Goal: Navigation & Orientation: Find specific page/section

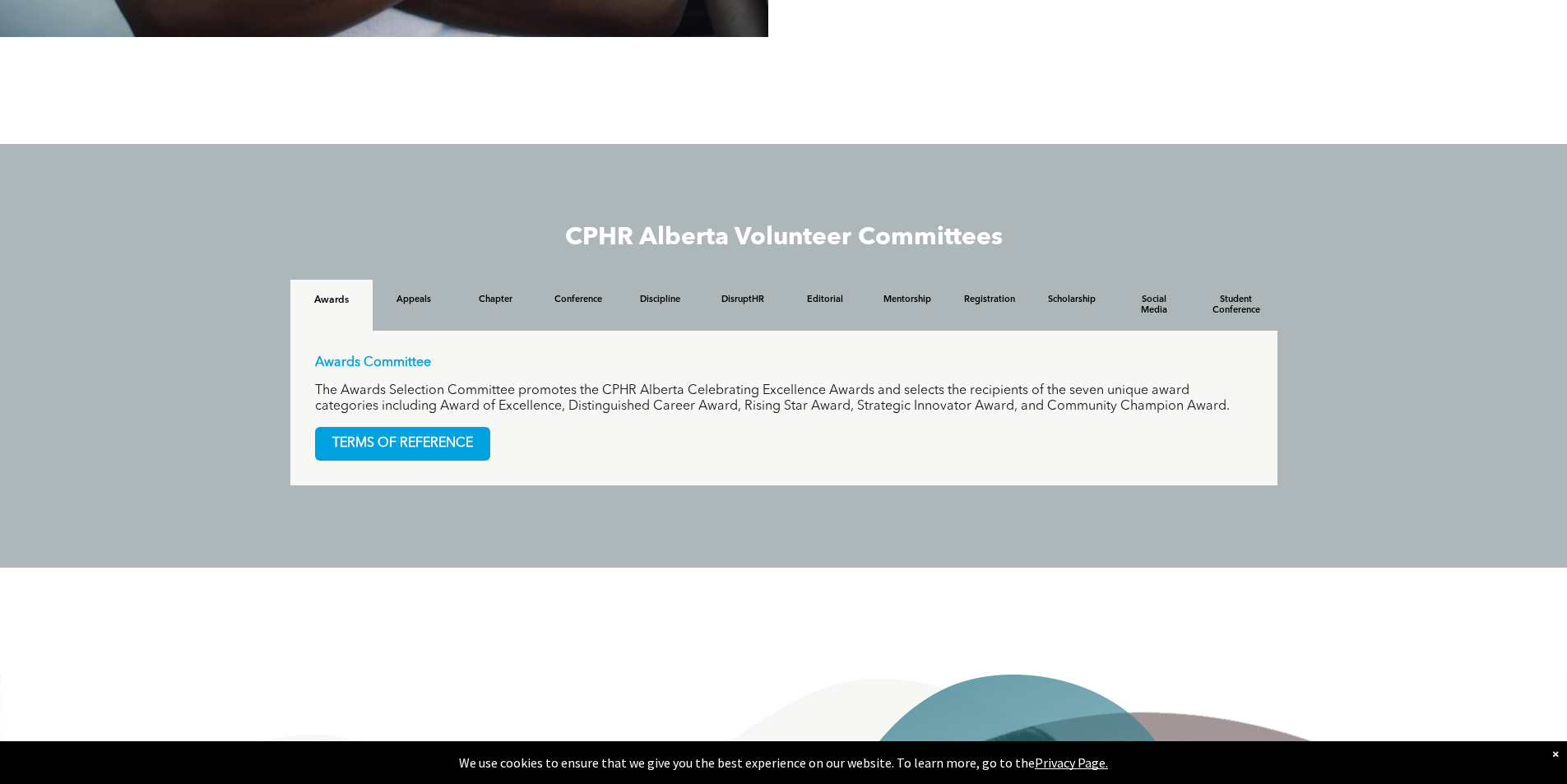
scroll to position [1562, 0]
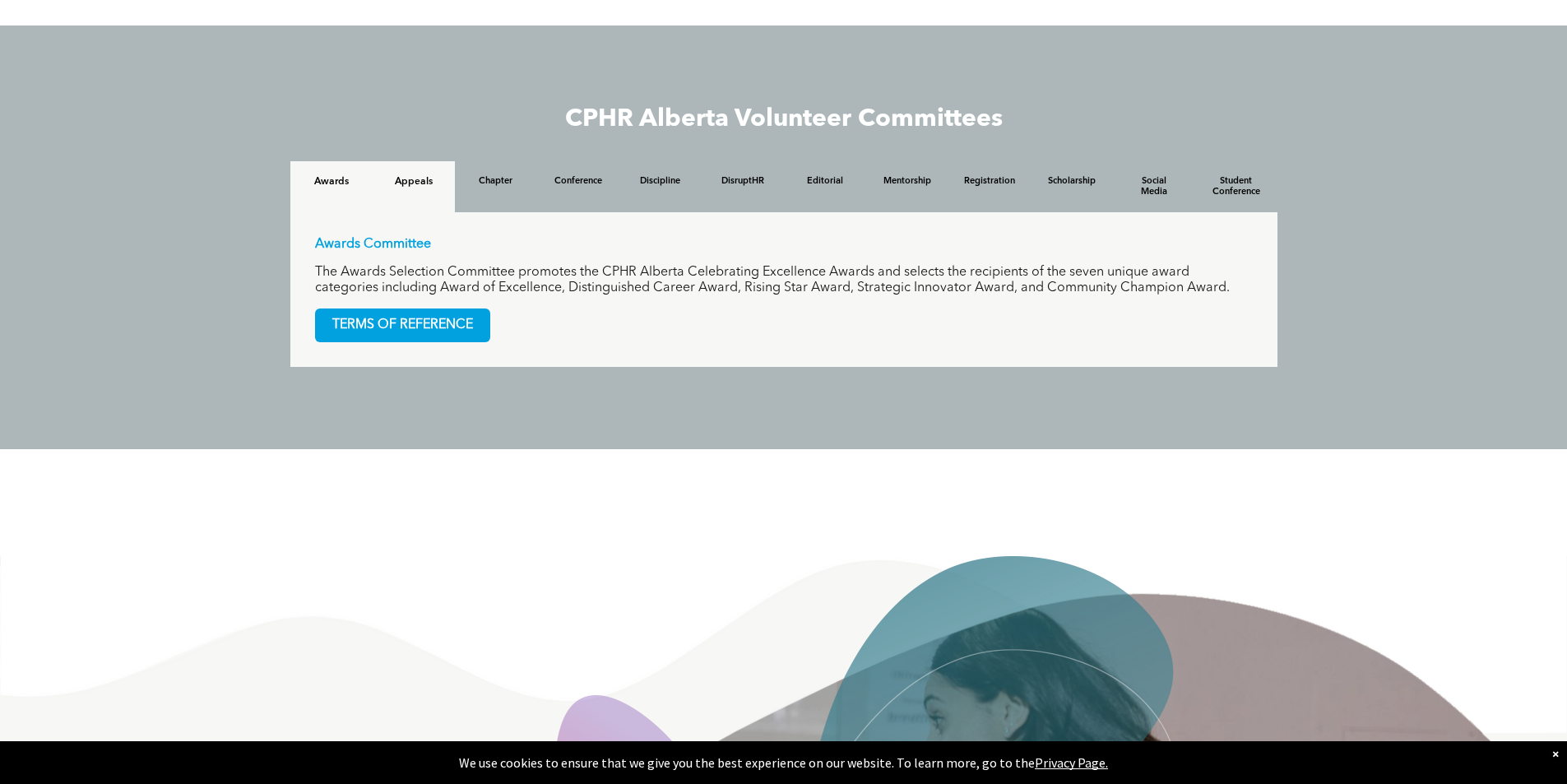
click at [419, 183] on h4 "Appeals" at bounding box center [413, 182] width 53 height 12
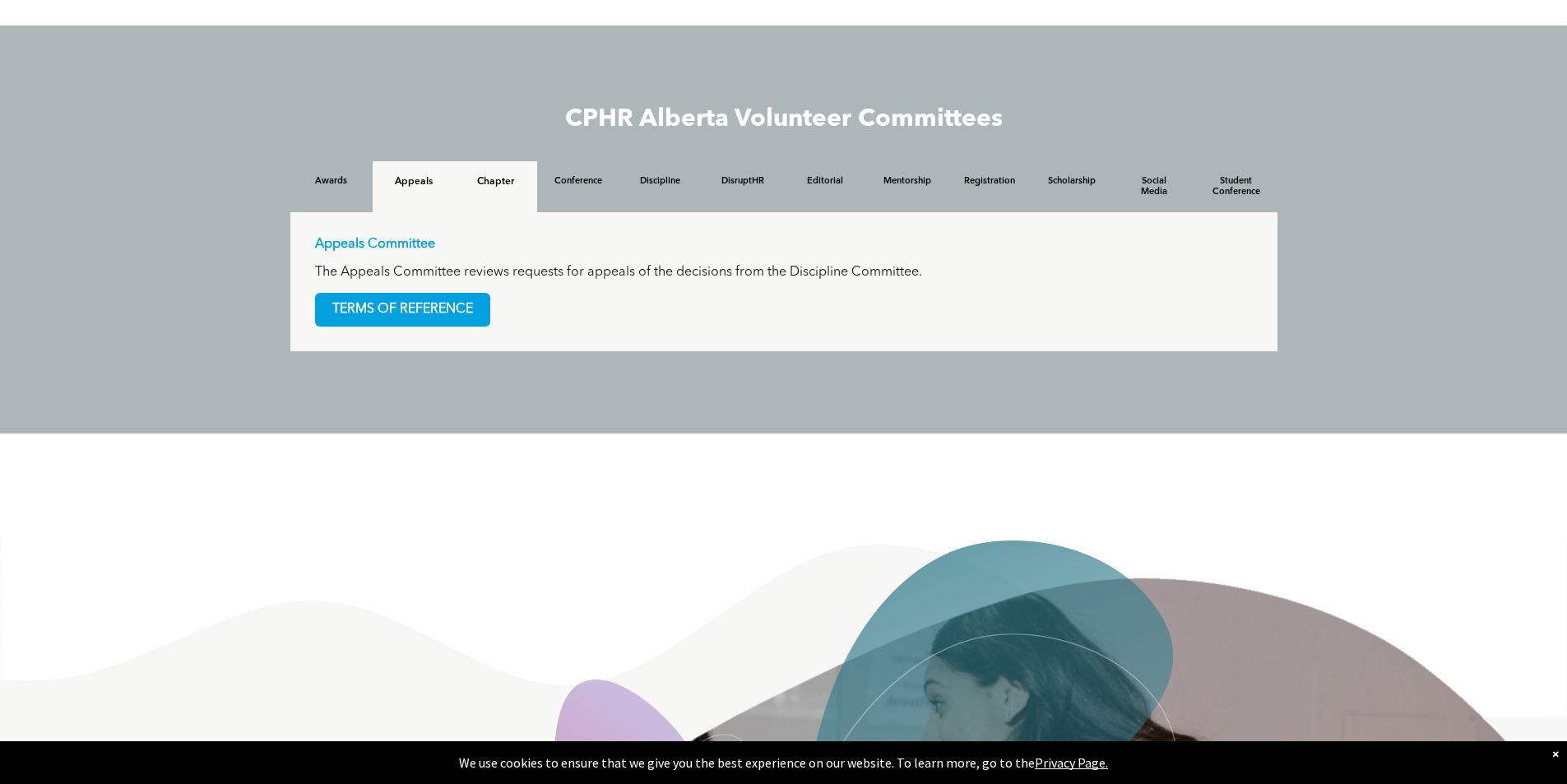
click at [496, 182] on h4 "Chapter" at bounding box center [496, 182] width 53 height 12
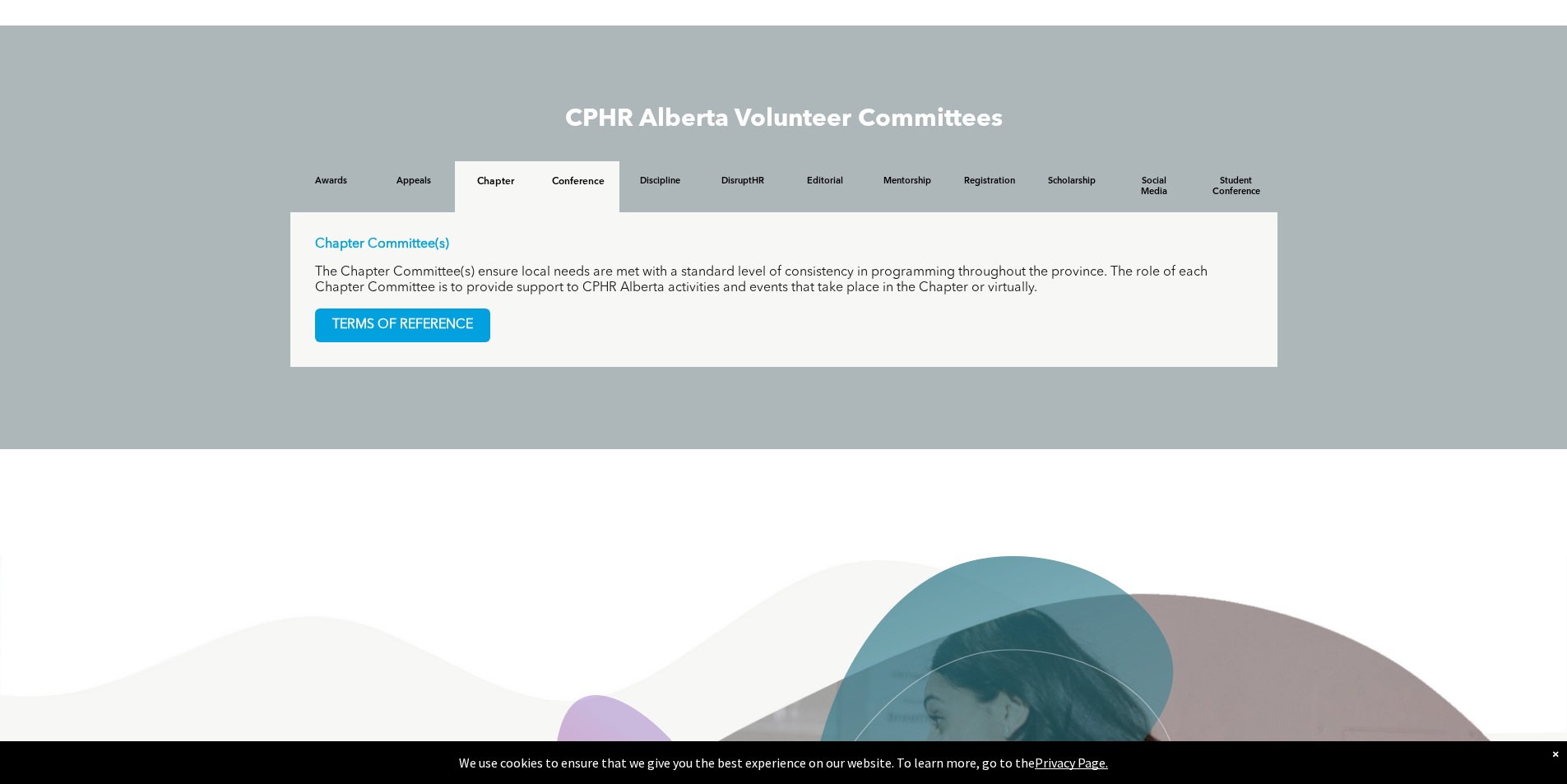
click at [592, 179] on h4 "Conference" at bounding box center [578, 182] width 53 height 12
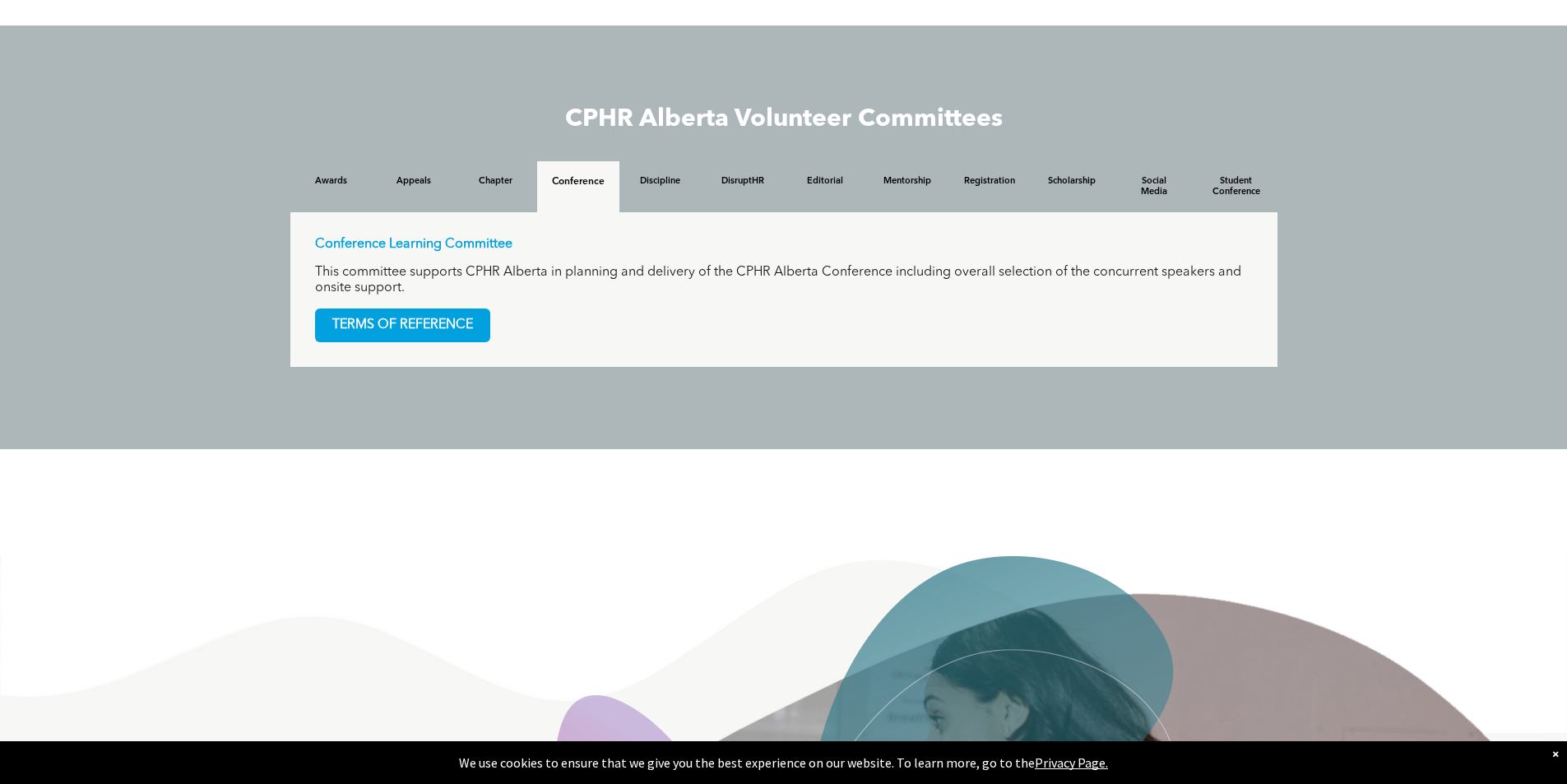
click at [591, 182] on h4 "Conference" at bounding box center [578, 182] width 53 height 12
click at [731, 187] on h4 "DisruptHR" at bounding box center [743, 182] width 53 height 12
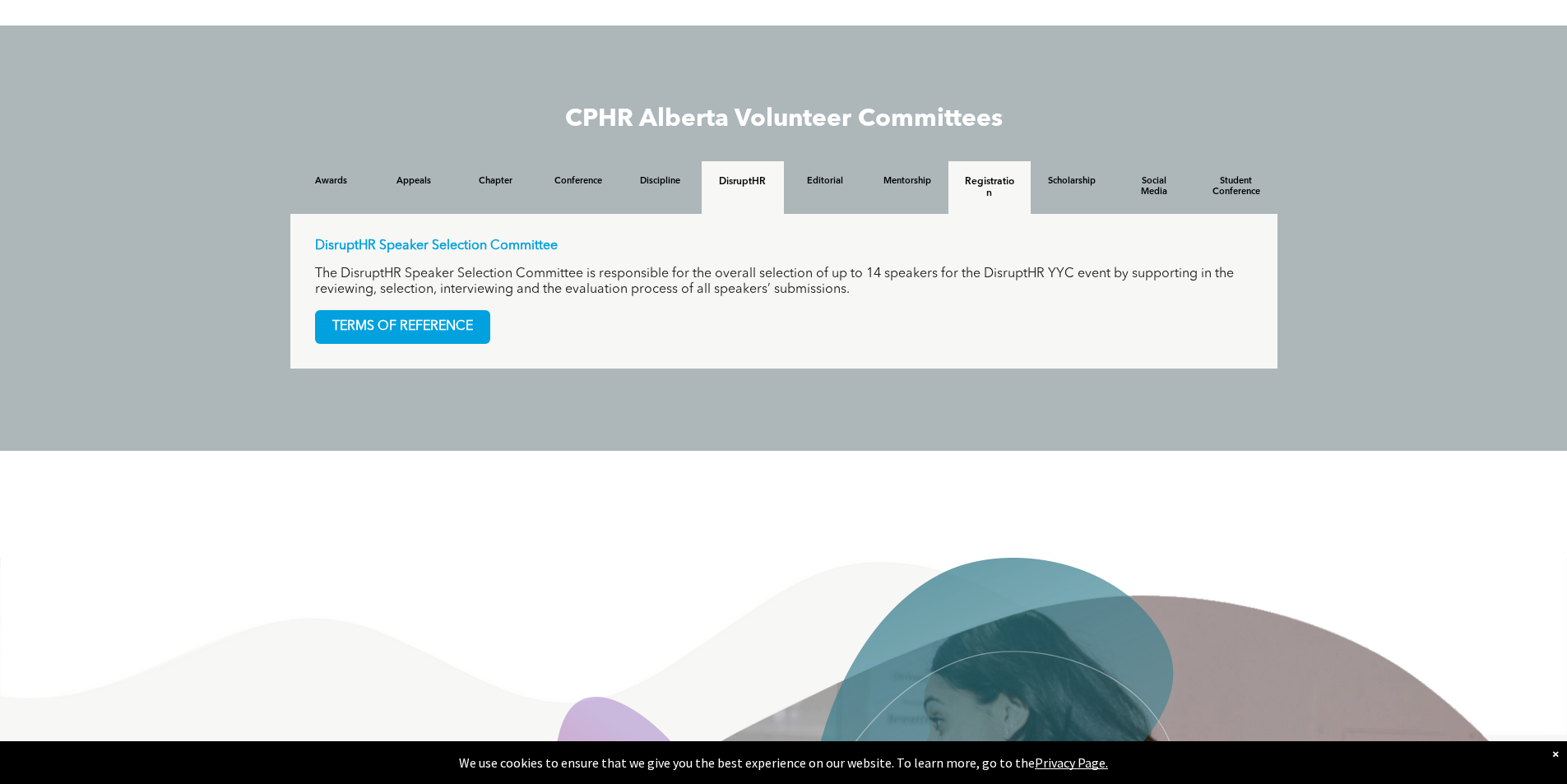
click at [1015, 183] on h4 "Registration" at bounding box center [990, 187] width 53 height 23
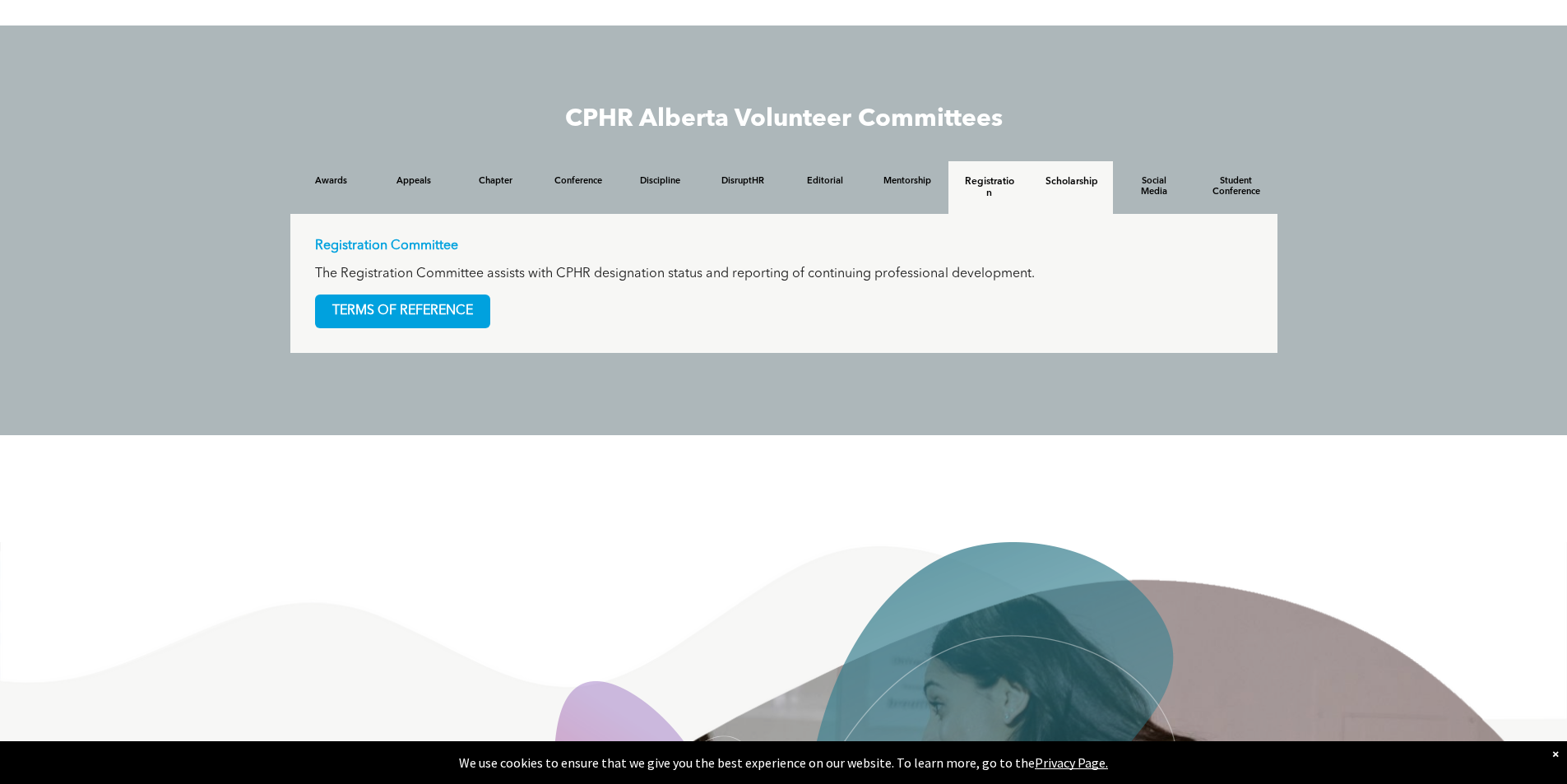
click at [1084, 183] on h4 "Scholarship" at bounding box center [1072, 182] width 53 height 12
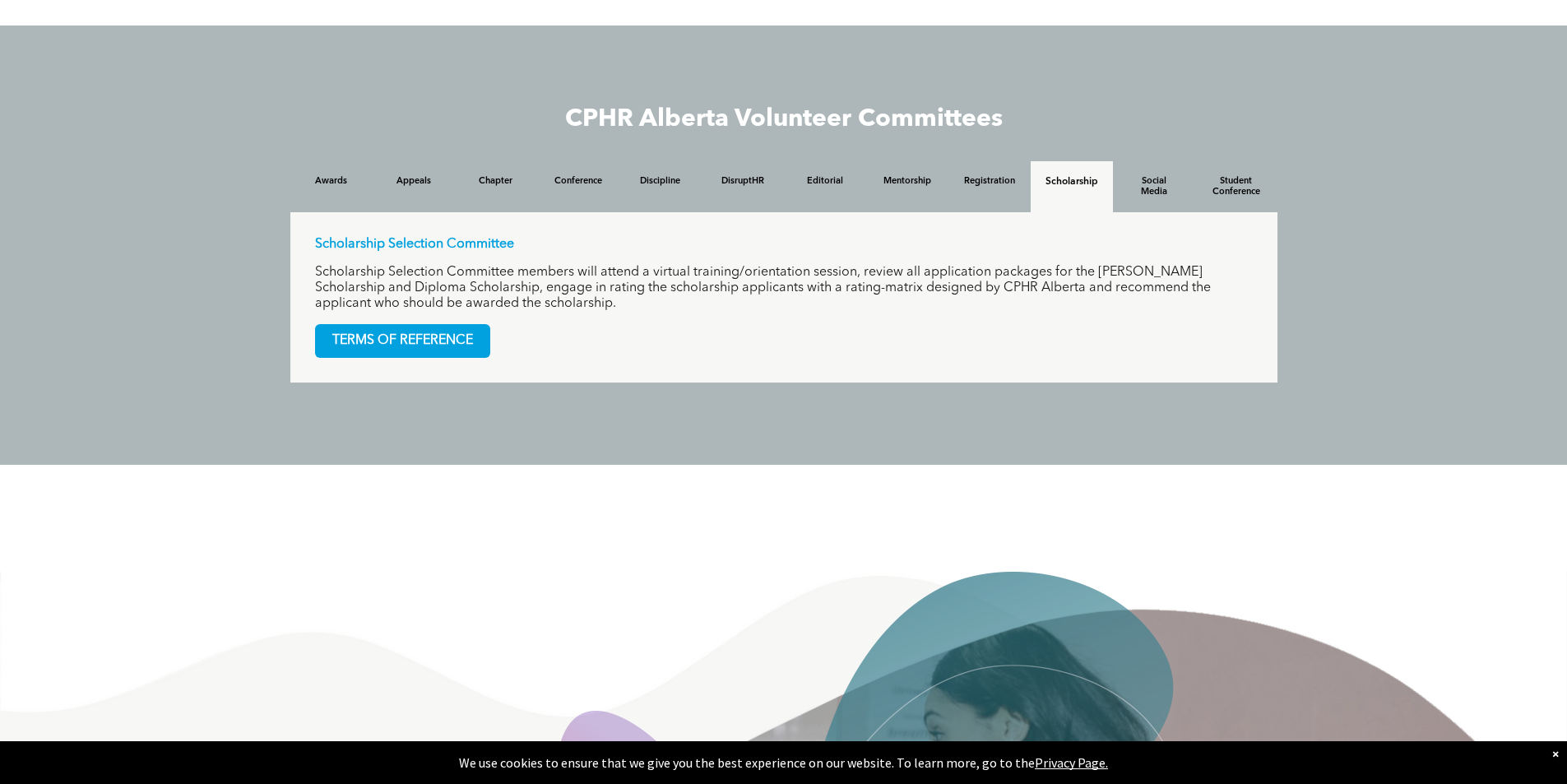
click at [1148, 190] on h4 "Social Media" at bounding box center [1154, 186] width 53 height 21
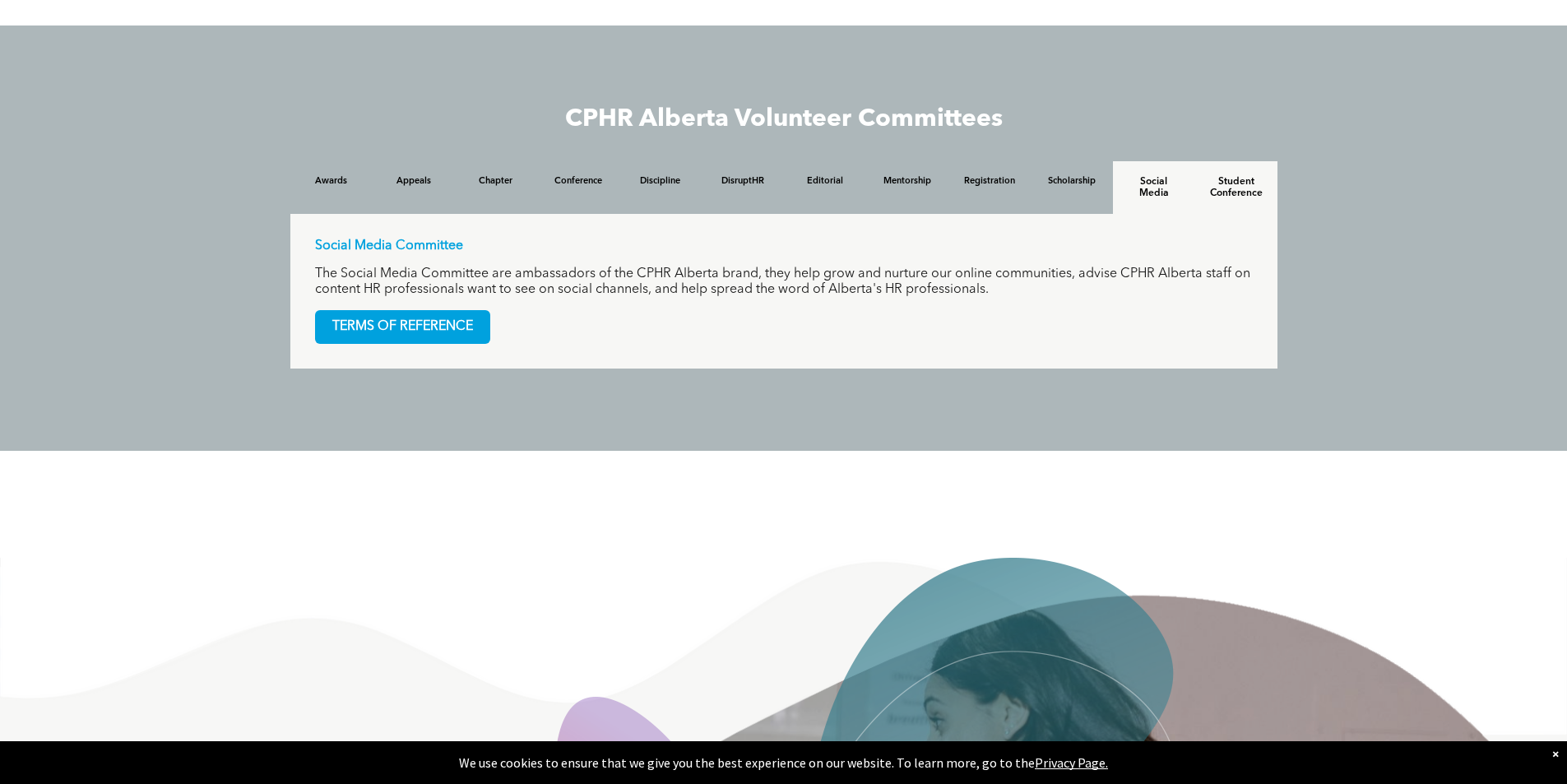
click at [1229, 192] on h4 "Student Conference" at bounding box center [1236, 187] width 53 height 23
